Goal: Task Accomplishment & Management: Complete application form

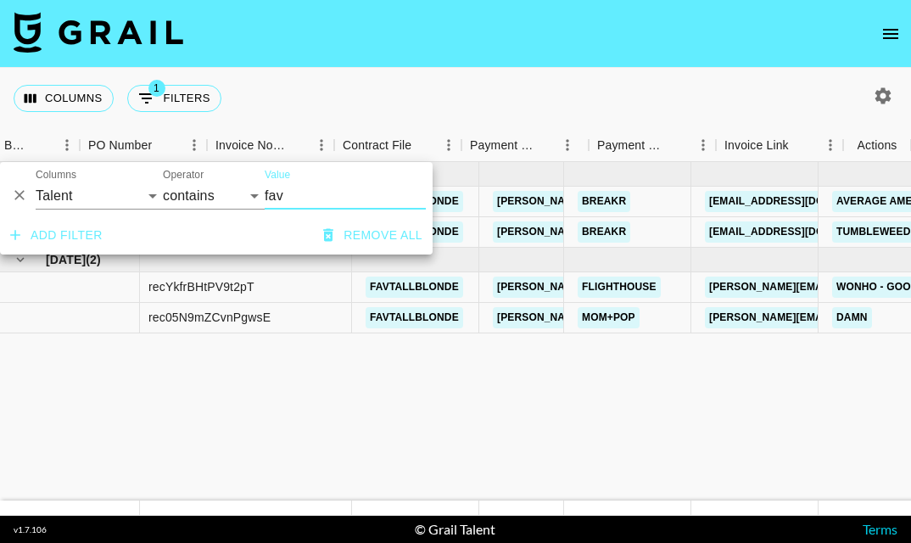
select select "talentName"
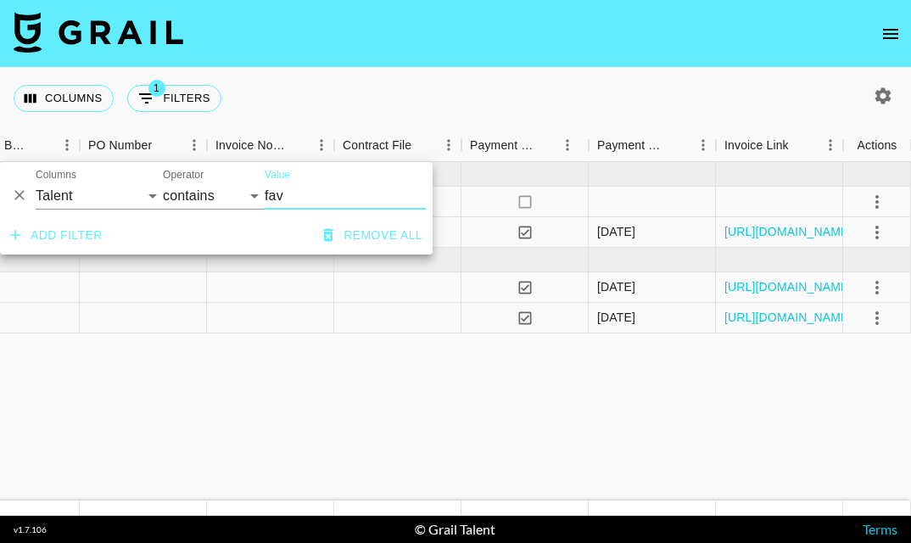
click at [275, 193] on input "fav" at bounding box center [345, 195] width 161 height 27
click at [276, 193] on input "fav" at bounding box center [345, 195] width 161 height 27
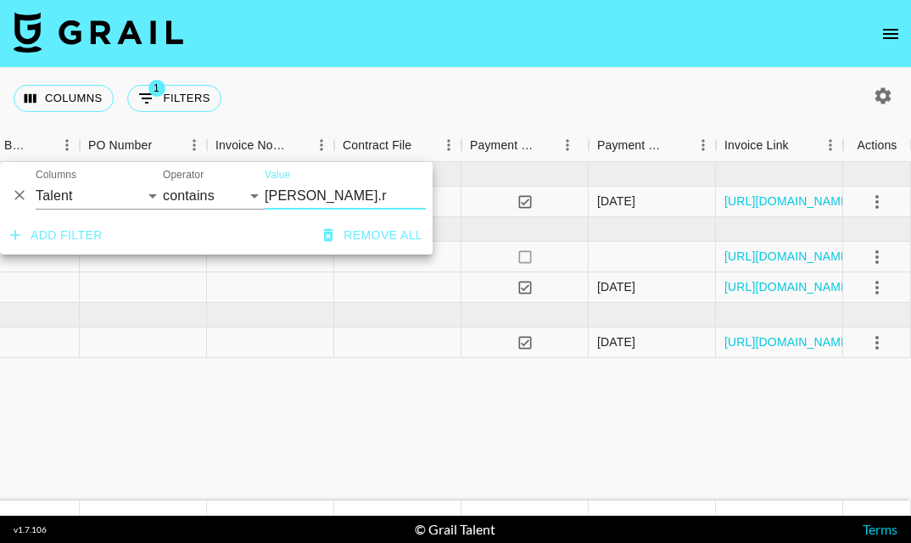
type input "chloe.r"
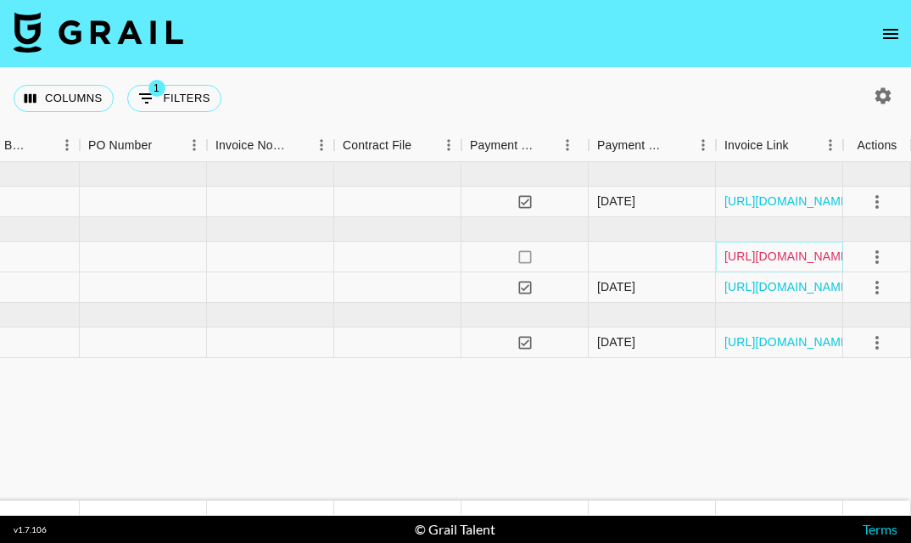
click at [821, 258] on link "https://in.xero.com/t5yXKEJFFrdUKDWiYYYgLshcofKuXW2ksD4kNhkC" at bounding box center [789, 256] width 128 height 17
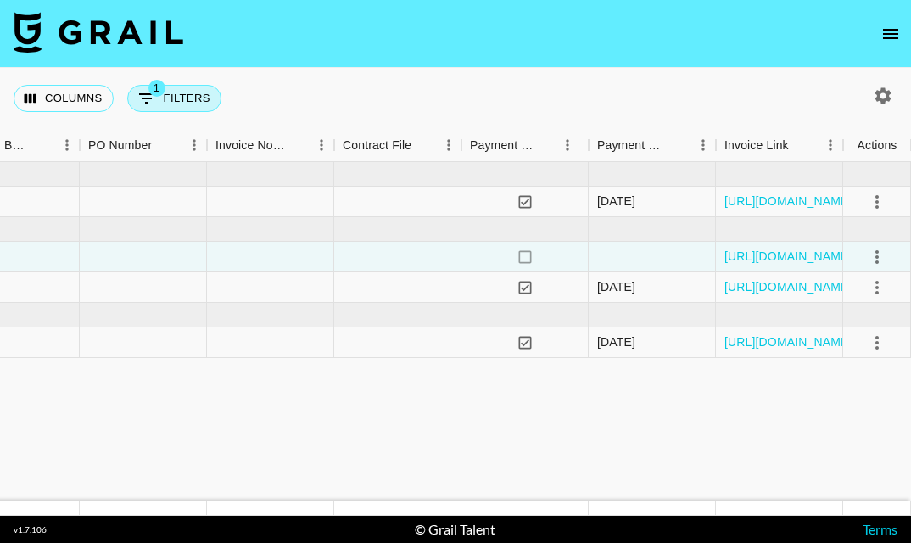
click at [152, 104] on icon "Show filters" at bounding box center [147, 98] width 20 height 20
select select "talentName"
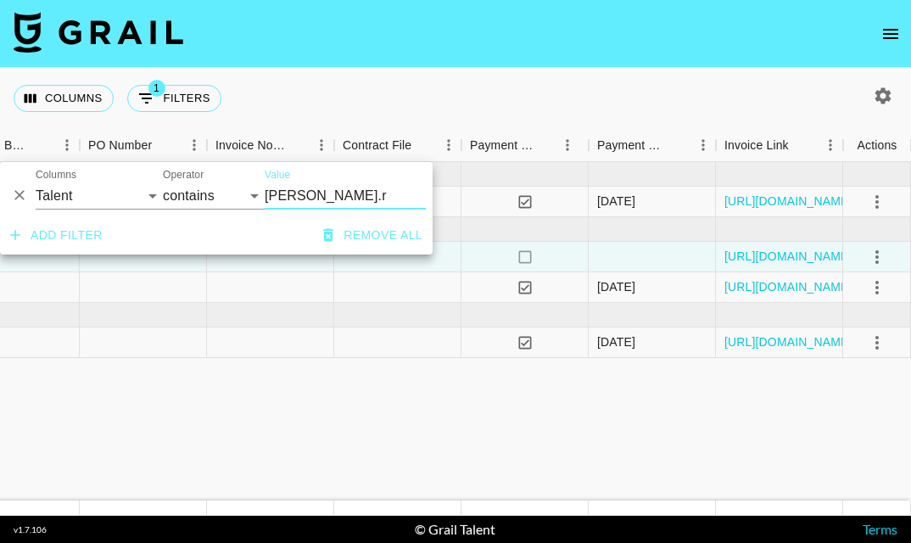
click at [297, 191] on input "chloe.r" at bounding box center [345, 195] width 161 height 27
click at [298, 191] on input "chloe.r" at bounding box center [345, 195] width 161 height 27
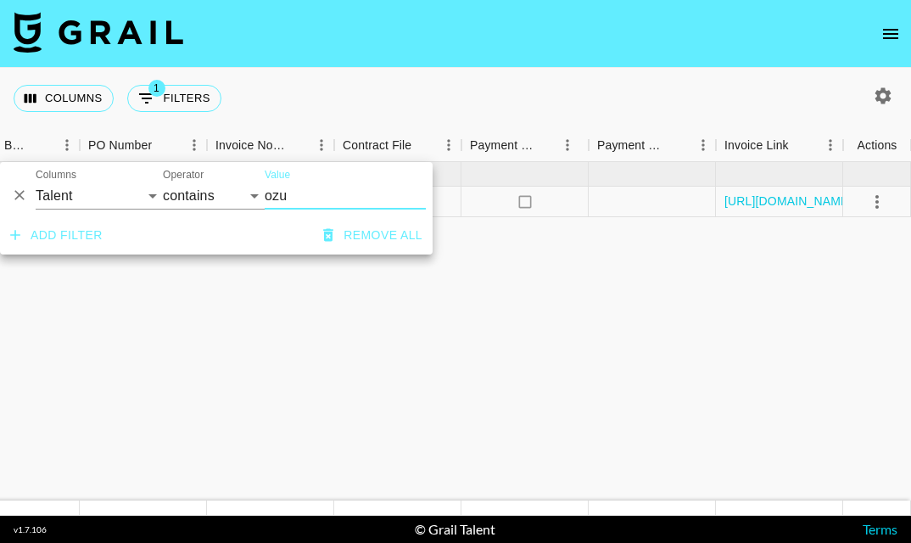
type input "ozu"
click at [434, 65] on nav at bounding box center [455, 34] width 911 height 68
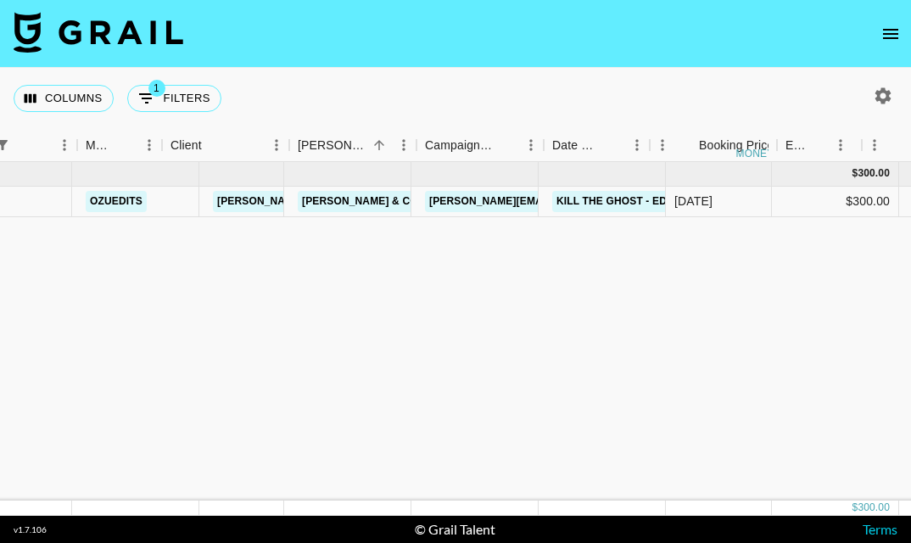
scroll to position [0, 0]
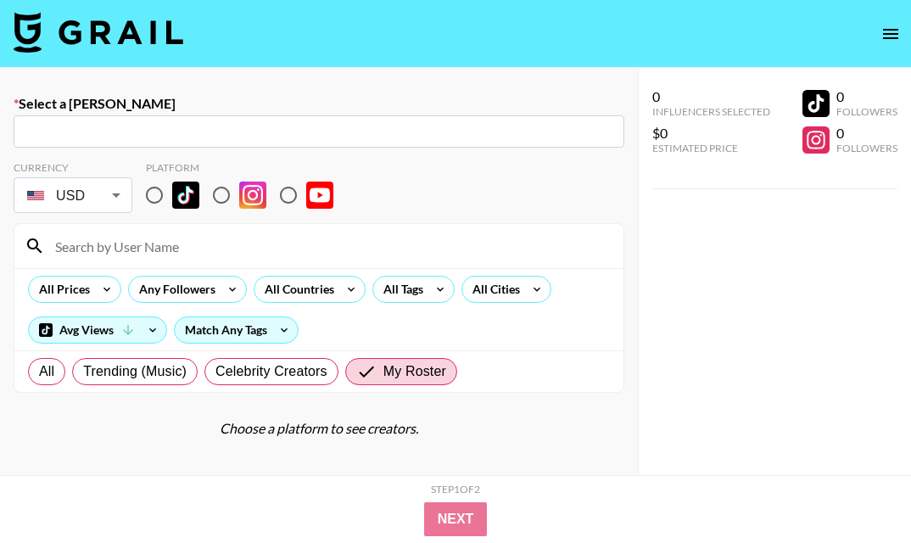
click at [300, 124] on input "text" at bounding box center [319, 132] width 591 height 20
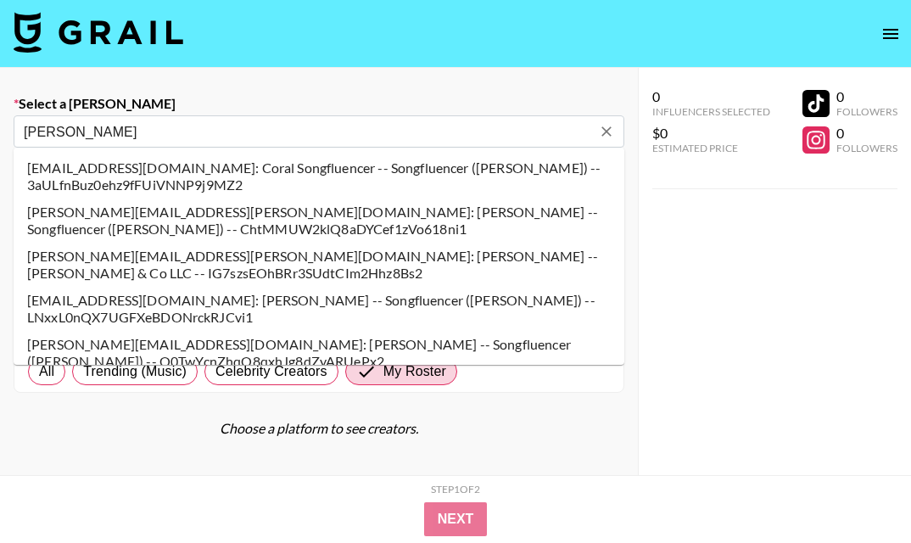
type input "[PERSON_NAME][EMAIL_ADDRESS][PERSON_NAME][DOMAIN_NAME]: [PERSON_NAME] [PERSON_N…"
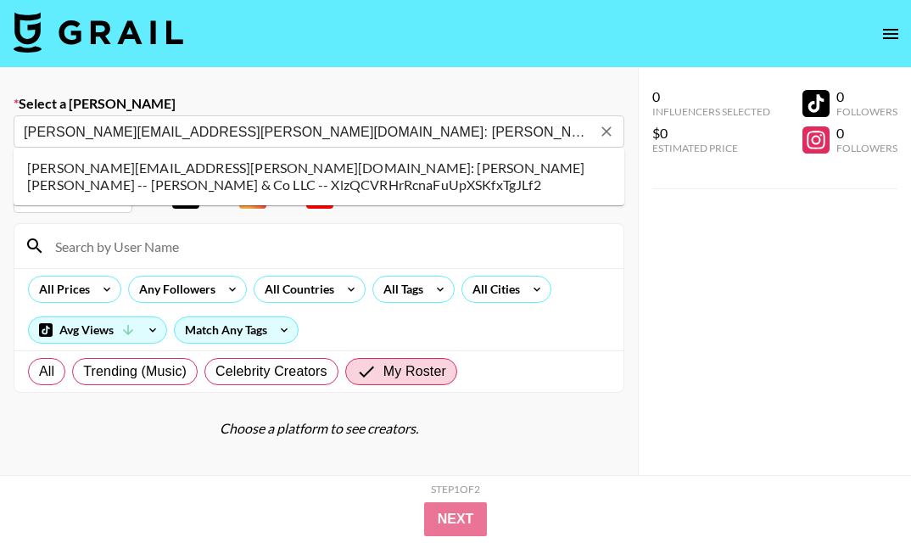
click at [225, 168] on li "[PERSON_NAME][EMAIL_ADDRESS][PERSON_NAME][DOMAIN_NAME]: [PERSON_NAME] [PERSON_N…" at bounding box center [319, 176] width 611 height 44
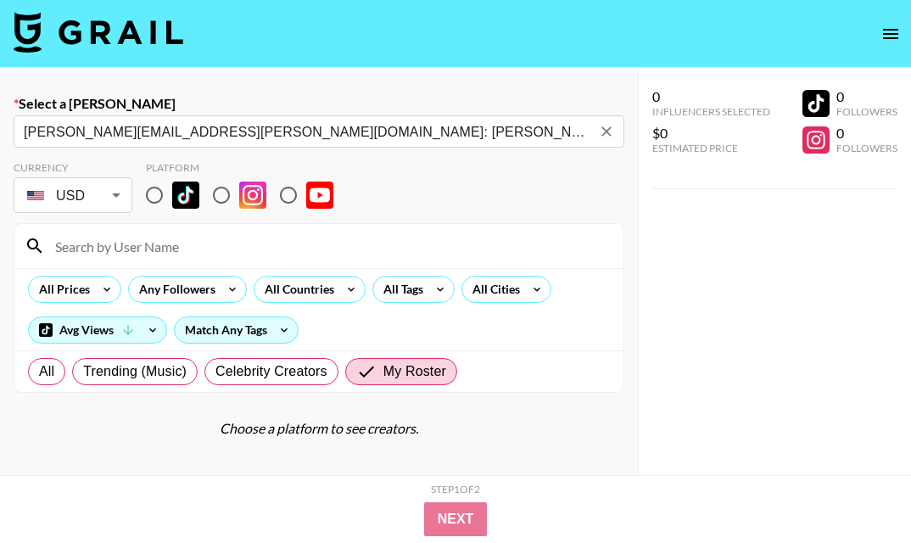
click at [144, 198] on input "radio" at bounding box center [155, 195] width 36 height 36
radio input "true"
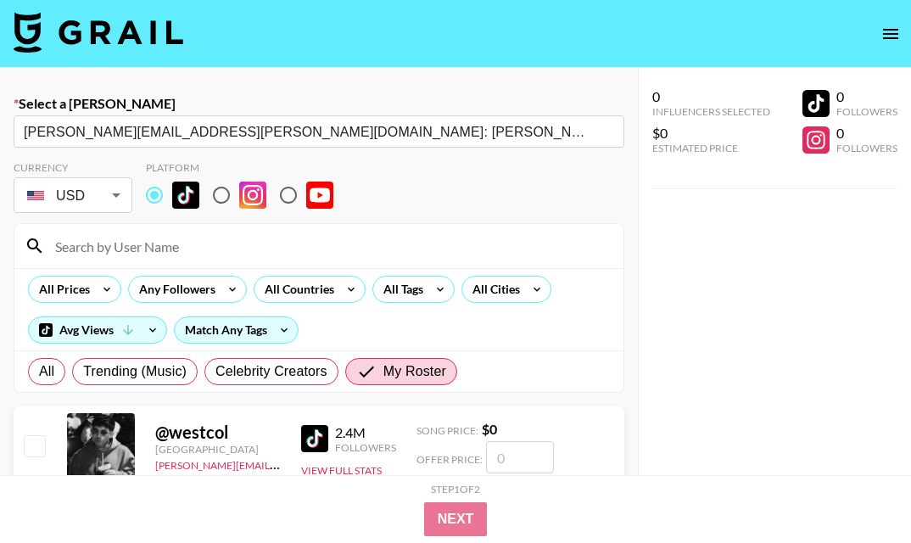
click at [162, 231] on div at bounding box center [318, 246] width 609 height 44
click at [155, 243] on input at bounding box center [329, 245] width 569 height 27
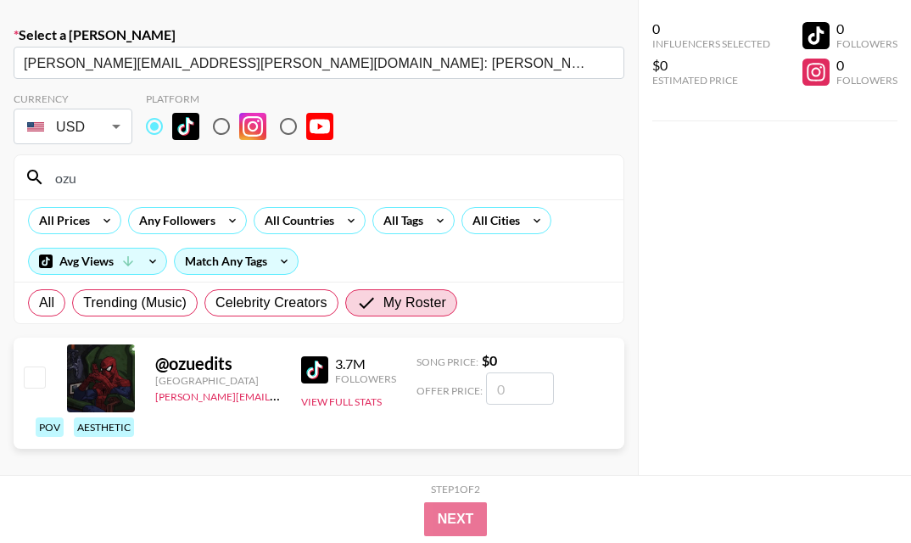
scroll to position [86, 0]
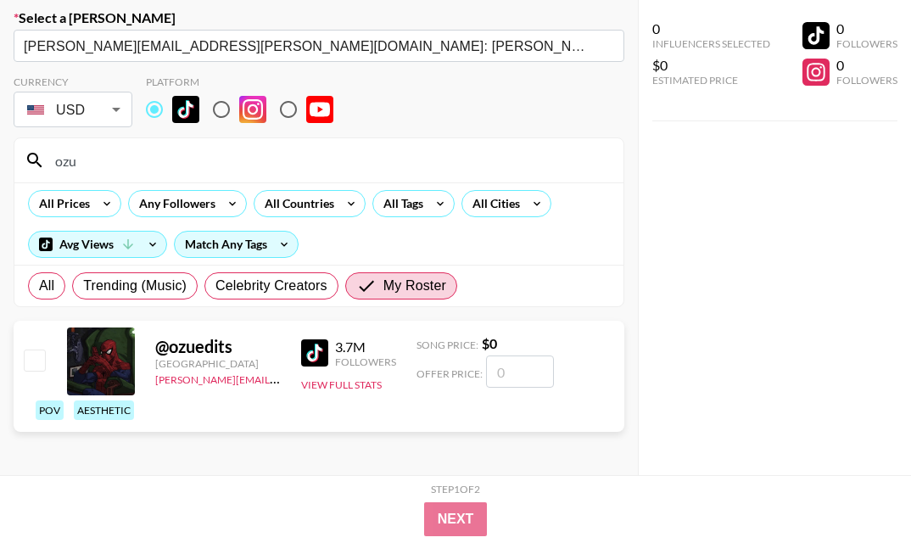
type input "ozu"
click at [499, 378] on input "number" at bounding box center [520, 372] width 68 height 32
type input "30"
checkbox input "true"
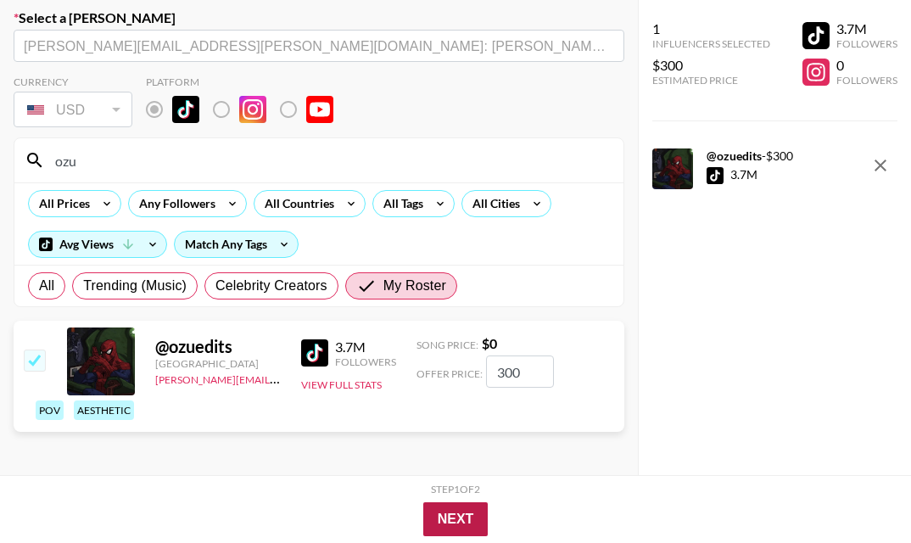
type input "300"
click at [464, 502] on button "Next" at bounding box center [455, 519] width 65 height 34
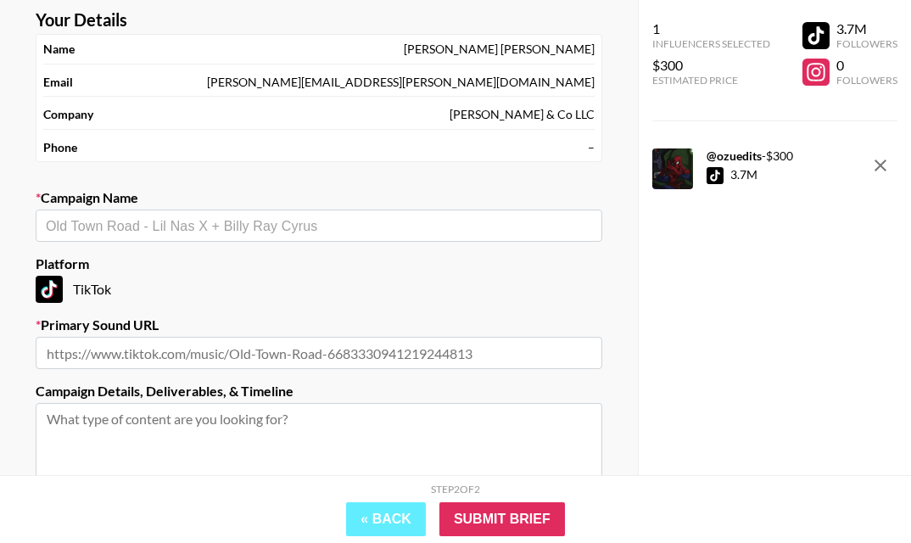
click at [232, 243] on section "Your Details Name [PERSON_NAME] [PERSON_NAME] Email [PERSON_NAME][EMAIL_ADDRESS…" at bounding box center [319, 318] width 594 height 645
click at [231, 226] on input "text" at bounding box center [319, 226] width 546 height 20
click at [223, 253] on li "tit for tat - edit" at bounding box center [319, 262] width 567 height 27
type input "tit for tat - edit"
type input "[URL][DOMAIN_NAME]"
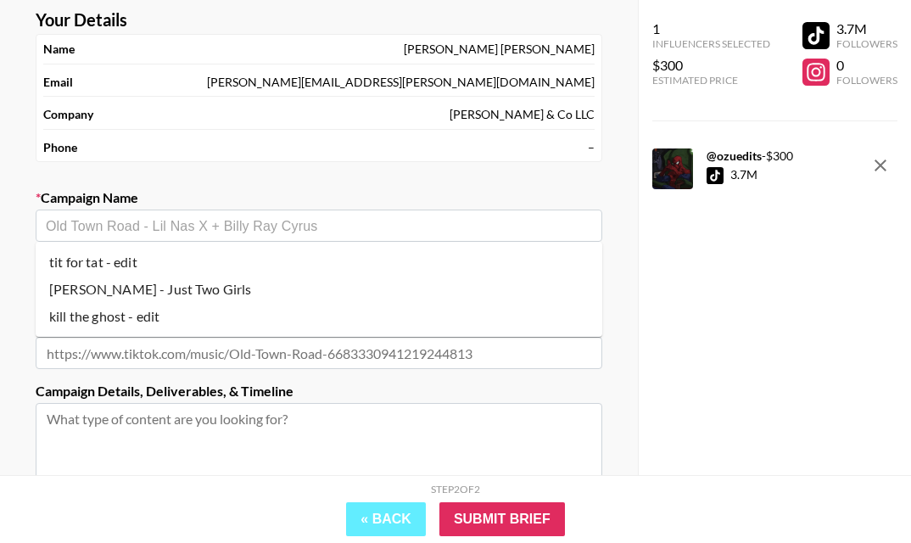
type textarea "TikTok --"
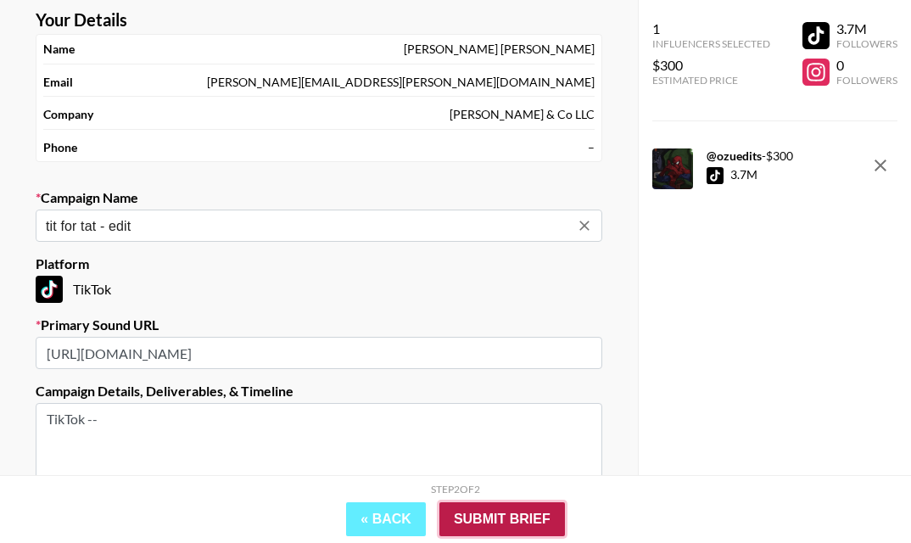
click at [477, 513] on input "Submit Brief" at bounding box center [503, 519] width 126 height 34
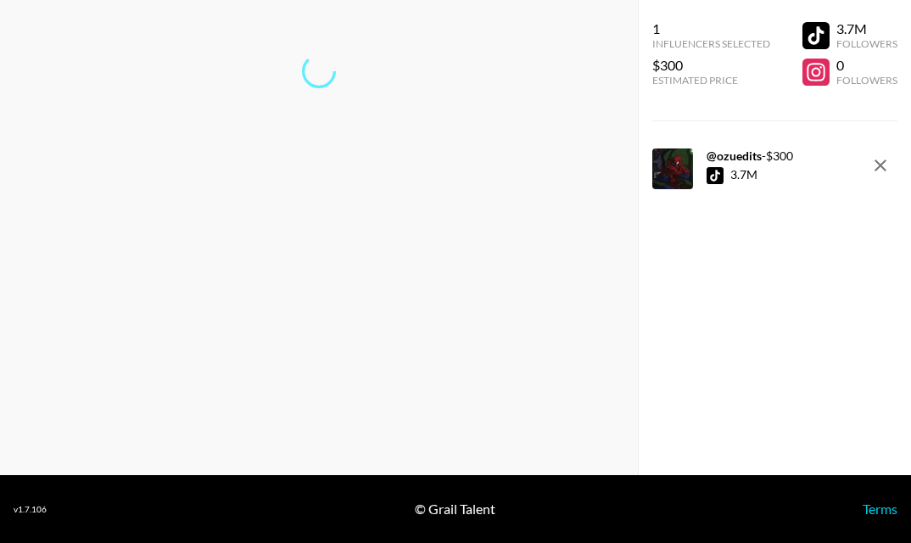
scroll to position [0, 0]
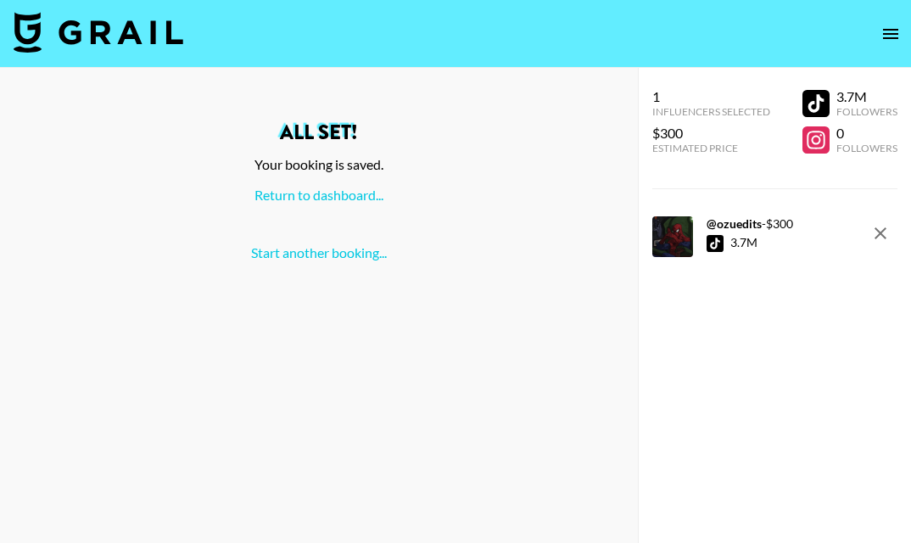
click at [125, 33] on img at bounding box center [99, 32] width 170 height 41
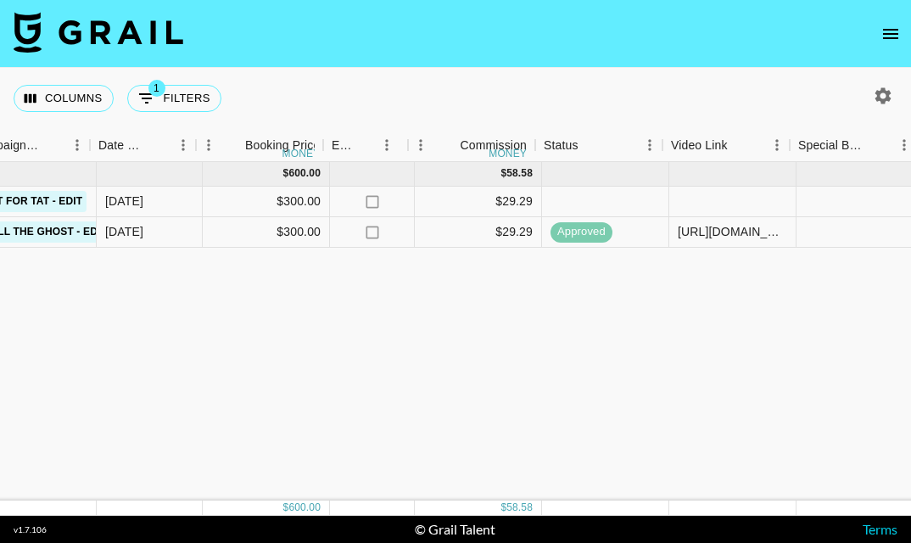
scroll to position [0, 882]
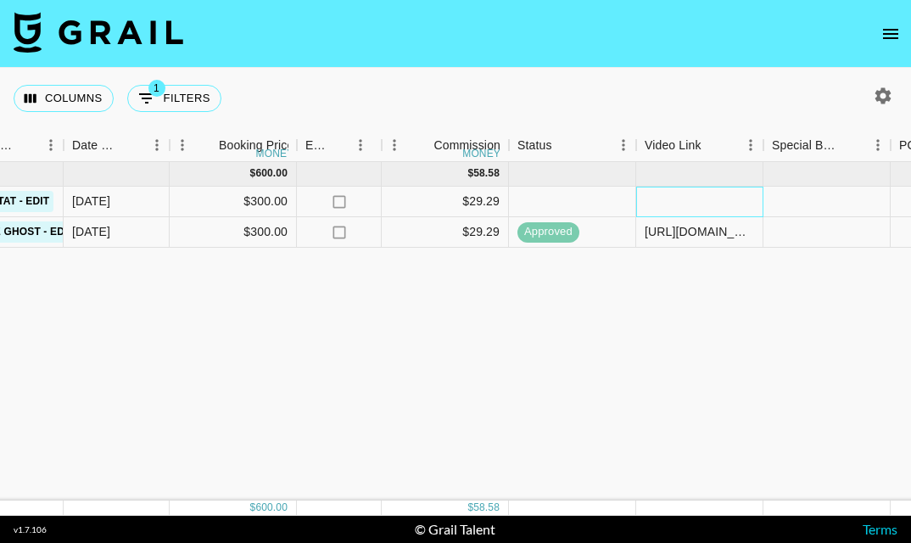
click at [707, 198] on div at bounding box center [699, 202] width 127 height 31
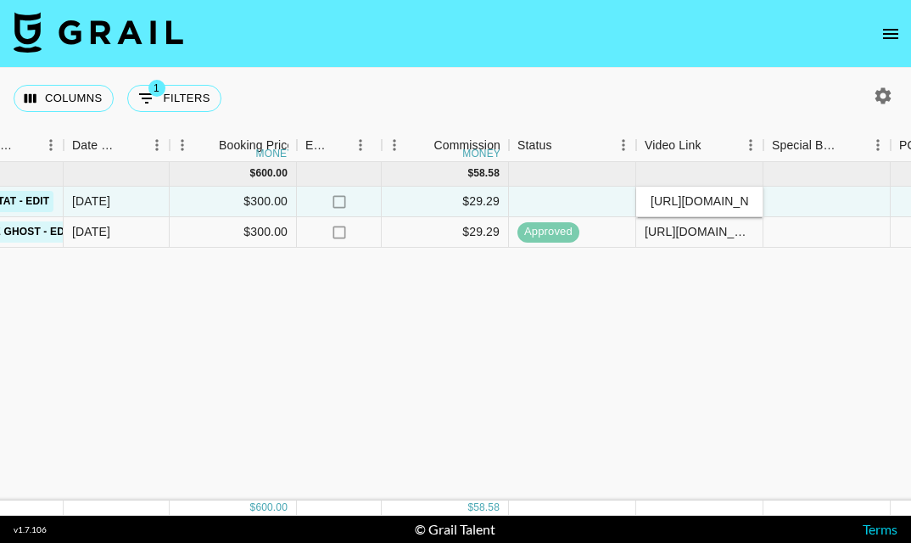
scroll to position [0, 644]
type input "[URL][DOMAIN_NAME]"
click at [785, 293] on div "[DATE] ( 2 ) $ 600.00 $ 58.58 recYtBCTq6XFPl5tb ozuedits [PERSON_NAME][EMAIL_AD…" at bounding box center [420, 331] width 2605 height 339
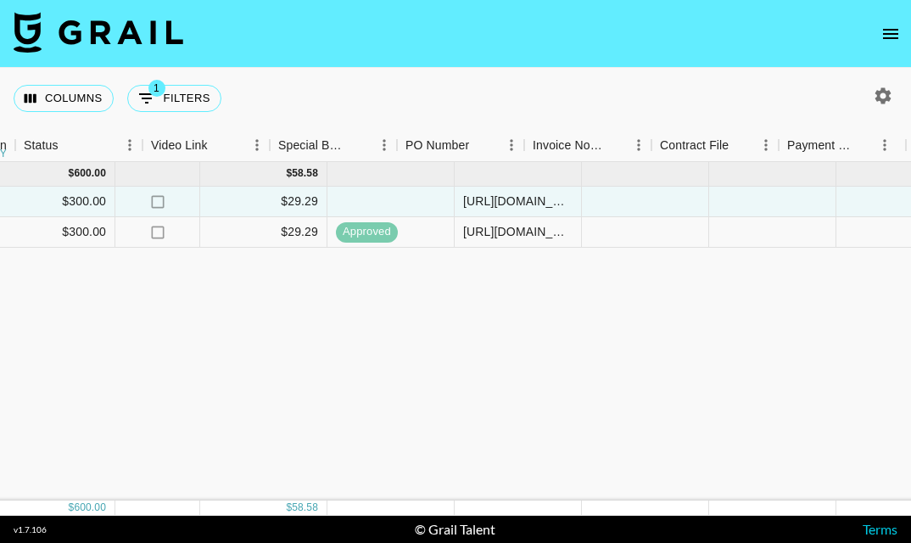
scroll to position [0, 1694]
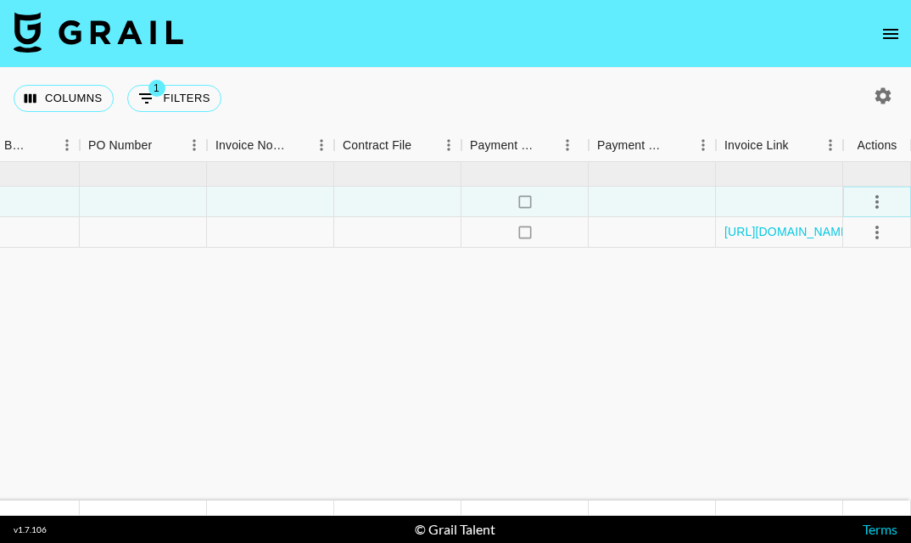
click at [865, 202] on button "select merge strategy" at bounding box center [877, 202] width 29 height 29
click at [832, 354] on div "Approve" at bounding box center [841, 360] width 52 height 20
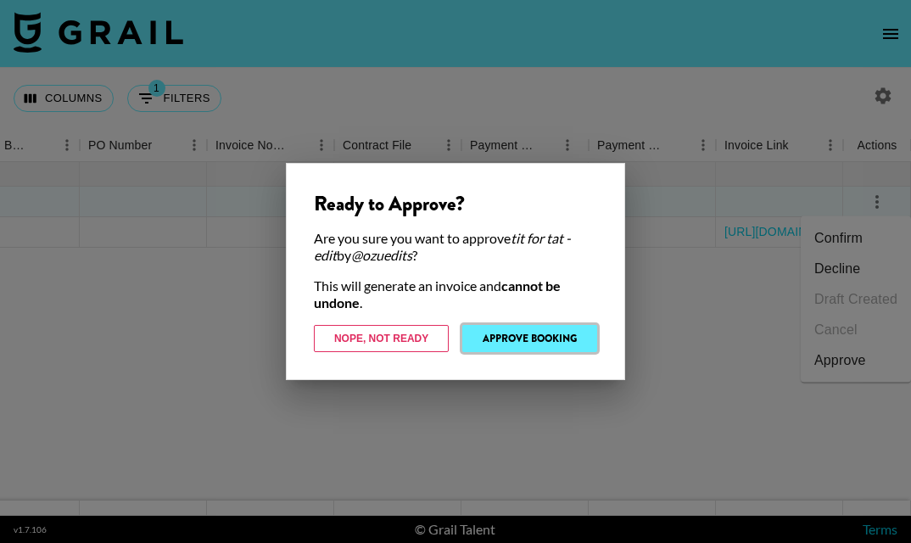
click at [530, 344] on button "Approve Booking" at bounding box center [529, 338] width 135 height 27
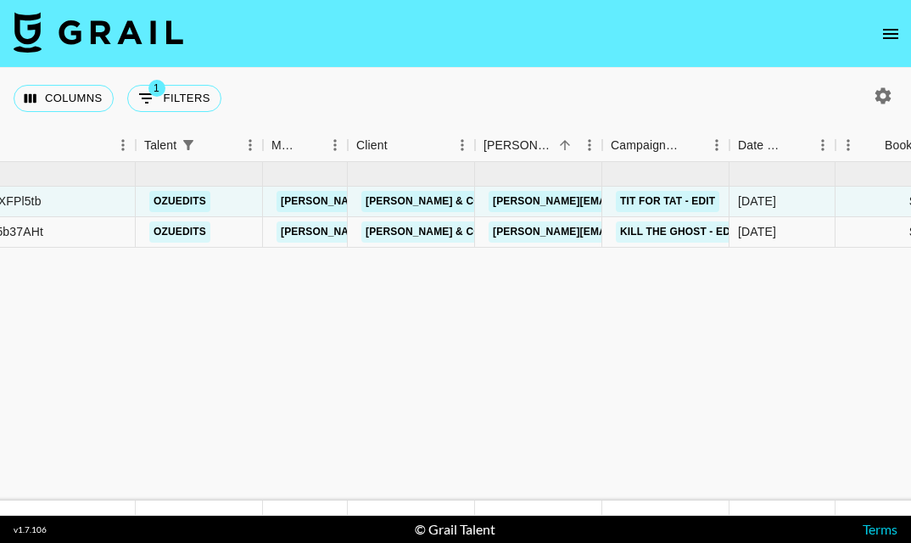
scroll to position [0, 0]
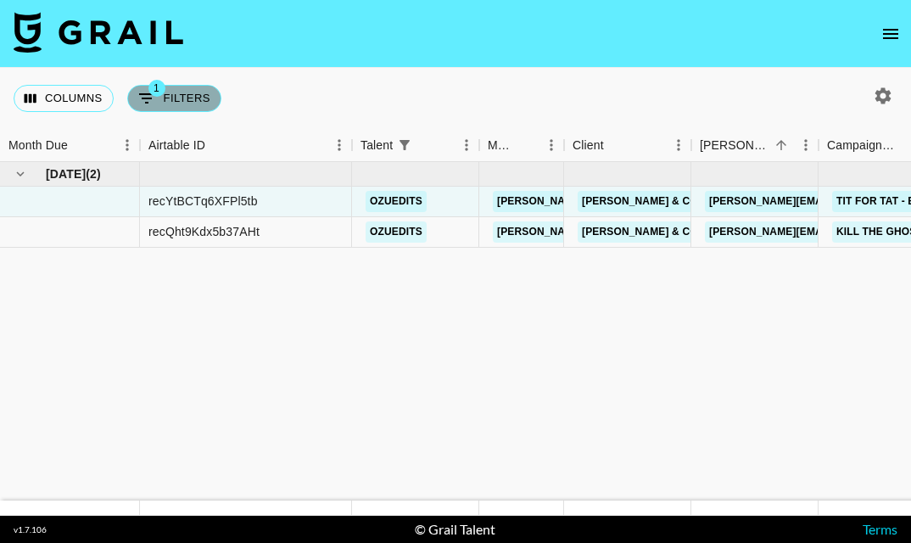
click at [160, 93] on span "1" at bounding box center [156, 88] width 17 height 17
select select "talentName"
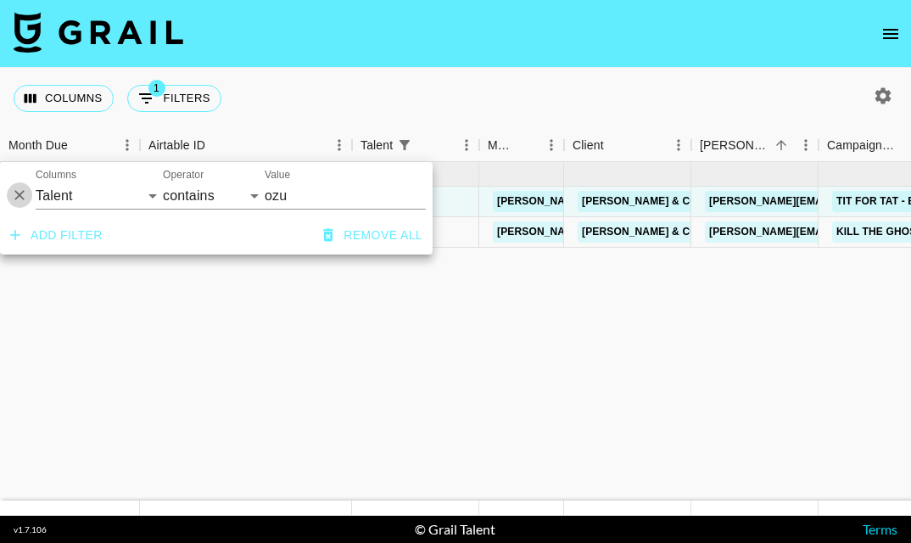
click at [21, 191] on icon "Delete" at bounding box center [19, 195] width 17 height 17
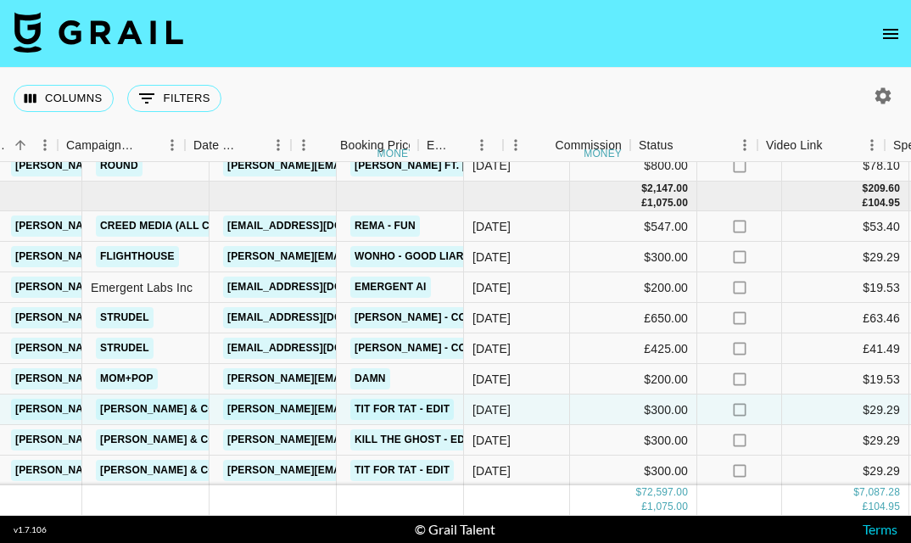
scroll to position [3140, 948]
